Goal: Navigation & Orientation: Find specific page/section

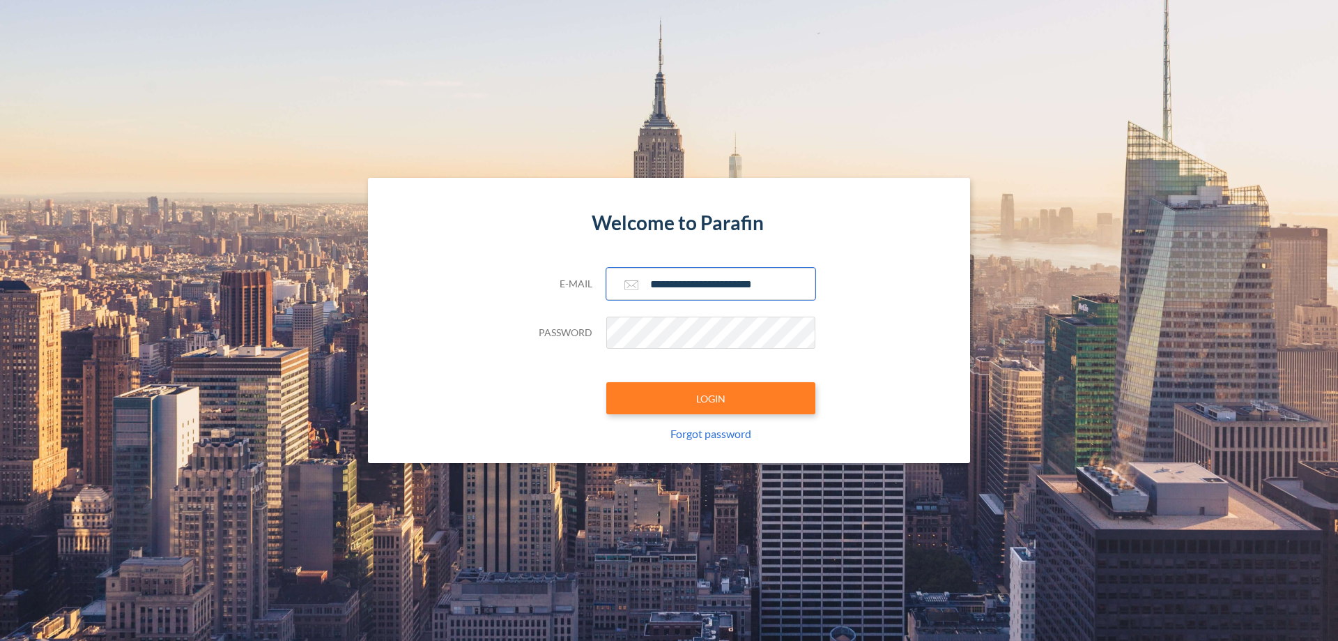
type input "**********"
click at [711, 398] on button "LOGIN" at bounding box center [710, 398] width 209 height 32
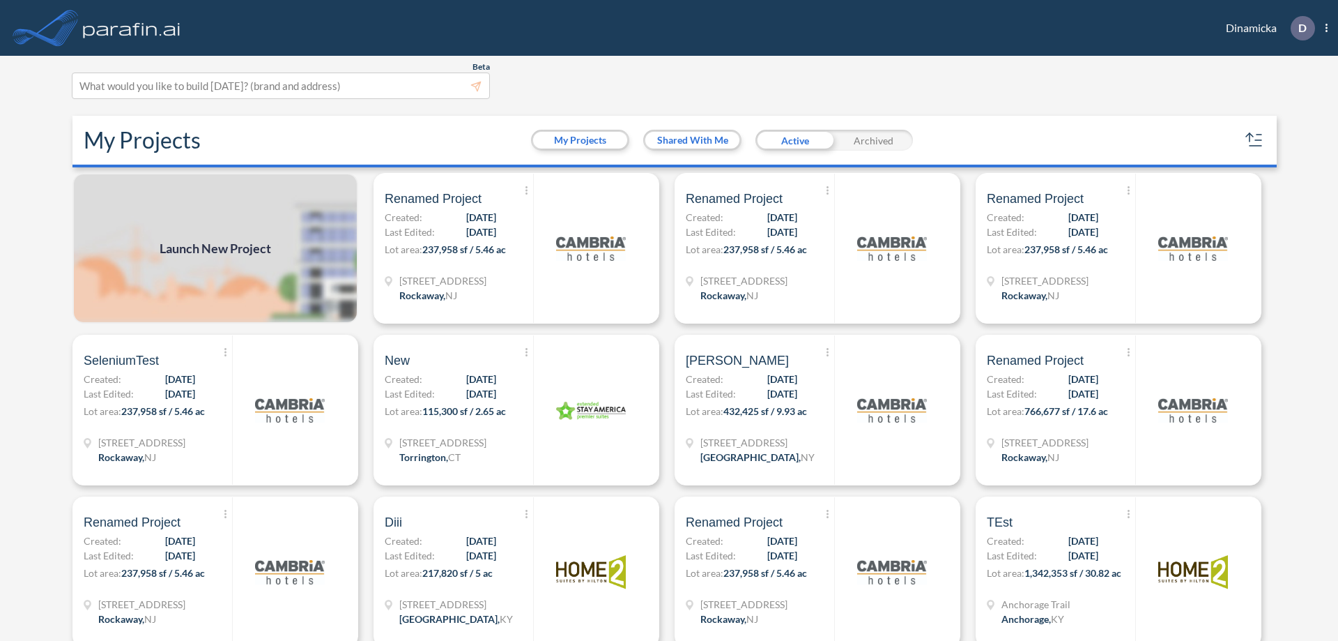
scroll to position [3, 0]
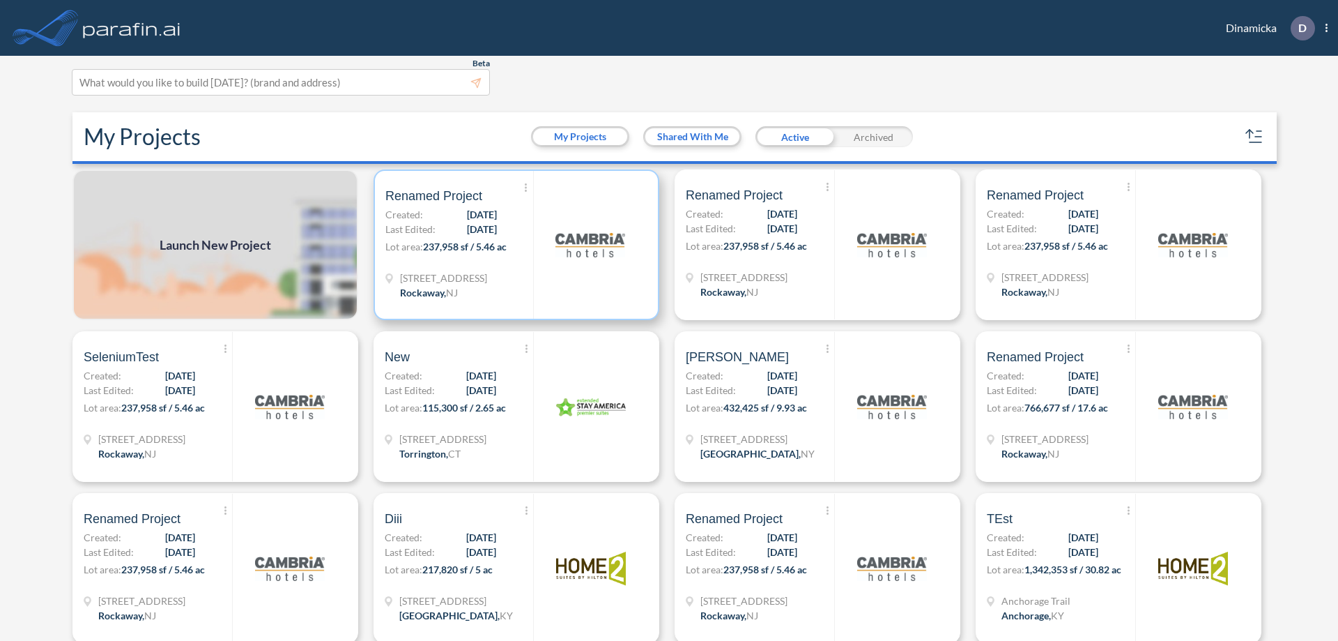
click at [514, 245] on p "Lot area: 237,958 sf / 5.46 ac" at bounding box center [459, 249] width 148 height 20
